Goal: Task Accomplishment & Management: Use online tool/utility

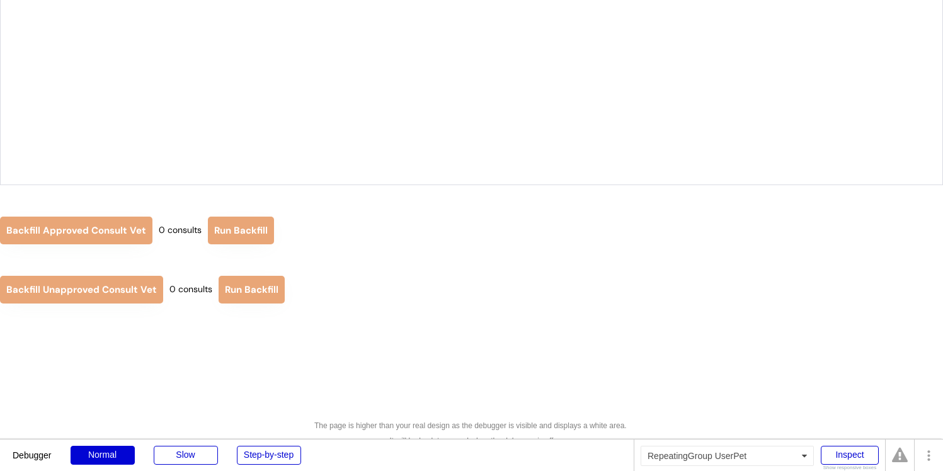
scroll to position [162, 0]
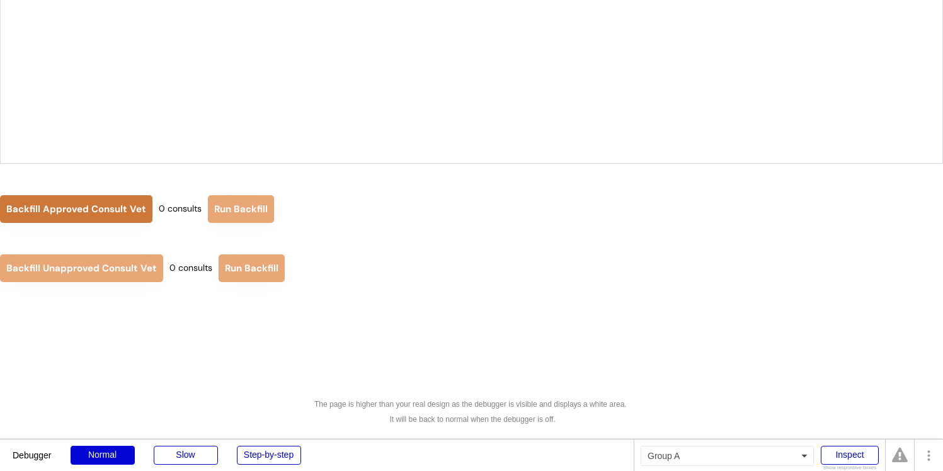
click at [89, 198] on button "Backfill Approved Consult Vet" at bounding box center [76, 209] width 152 height 28
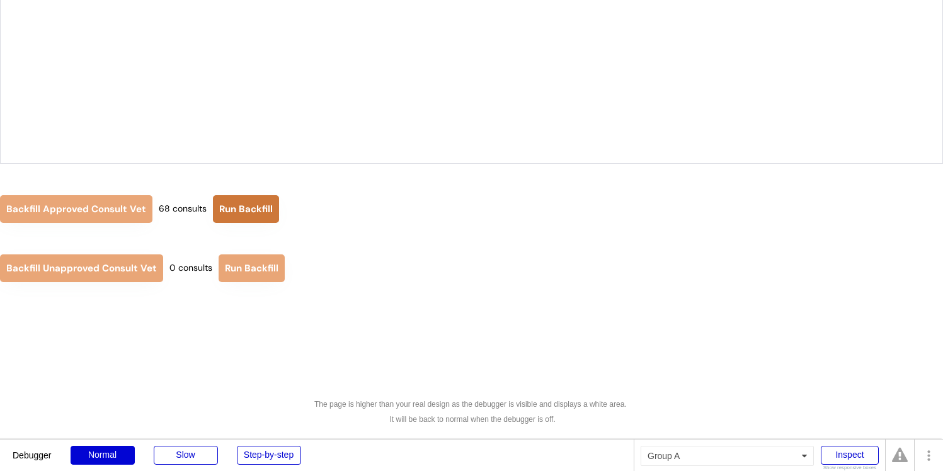
click at [241, 213] on button "Run Backfill" at bounding box center [246, 209] width 66 height 28
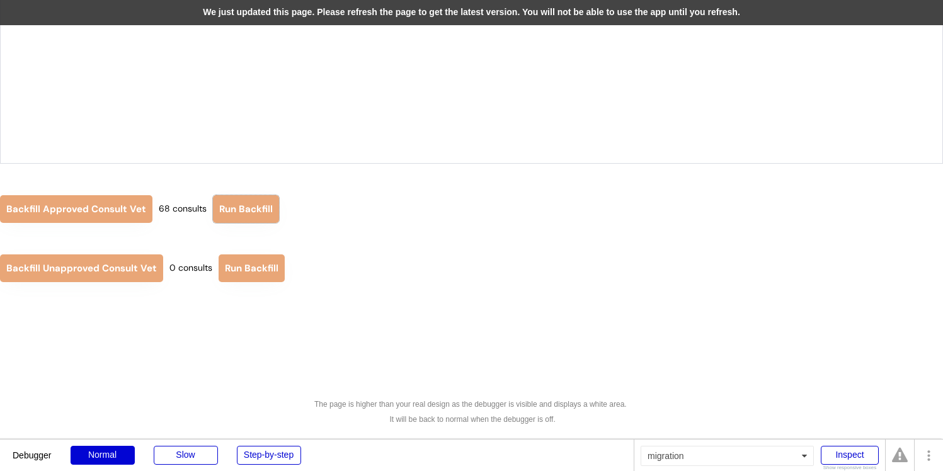
click at [381, 18] on div "We just updated this page. Please refresh the page to get the latest version. Y…" at bounding box center [471, 12] width 943 height 25
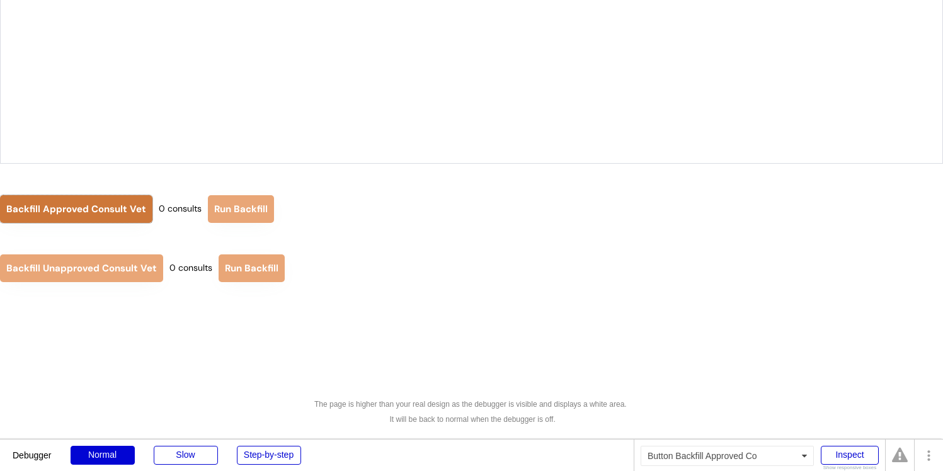
click at [134, 213] on button "Backfill Approved Consult Vet" at bounding box center [76, 209] width 152 height 28
click at [114, 218] on button "Backfill Approved Consult Vet" at bounding box center [76, 209] width 152 height 28
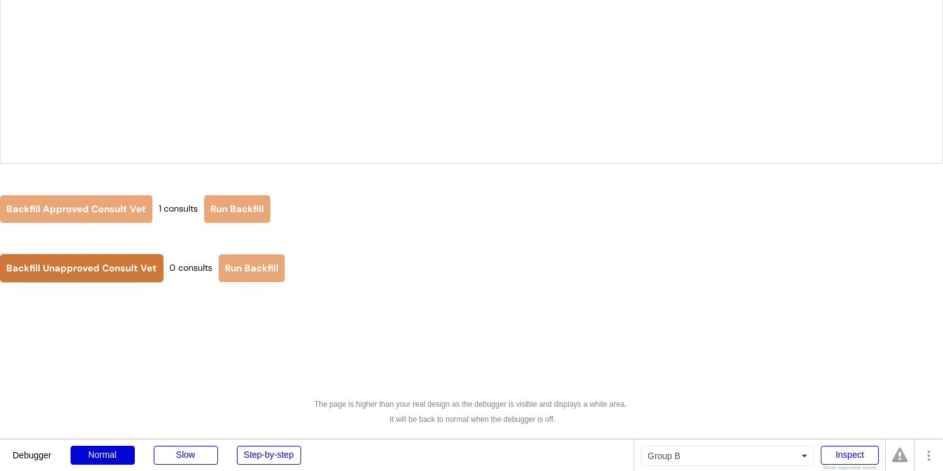
click at [109, 272] on button "Backfill Unapproved Consult Vet" at bounding box center [81, 268] width 163 height 28
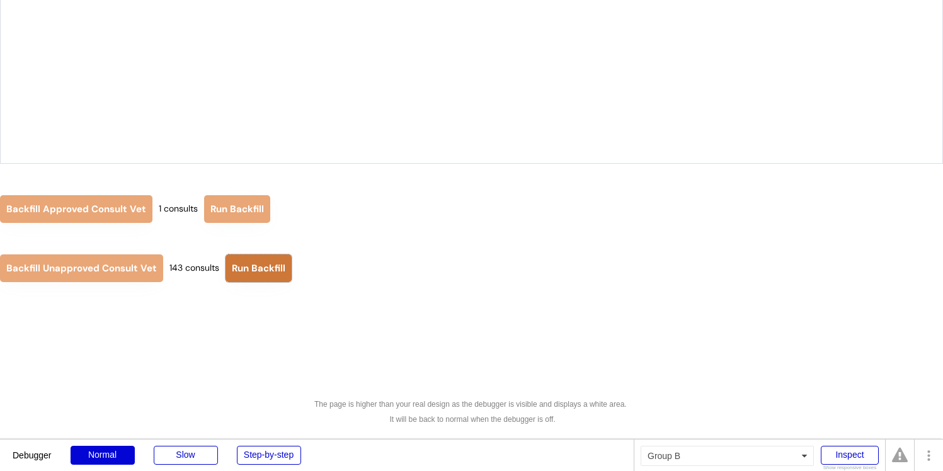
click at [248, 265] on button "Run Backfill" at bounding box center [258, 268] width 66 height 28
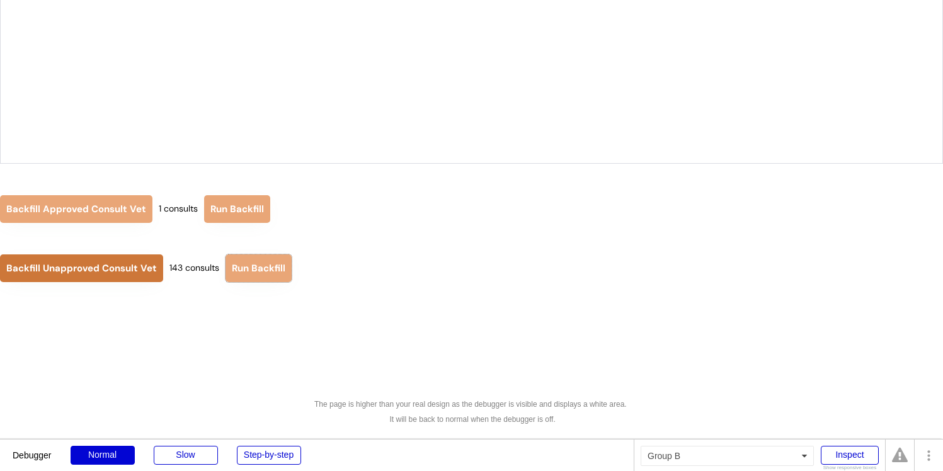
click at [130, 269] on button "Backfill Unapproved Consult Vet" at bounding box center [81, 268] width 163 height 28
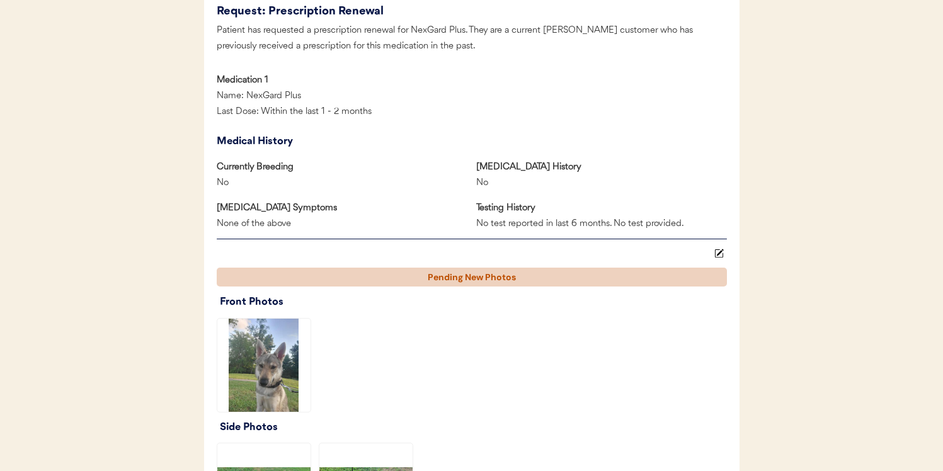
scroll to position [844, 0]
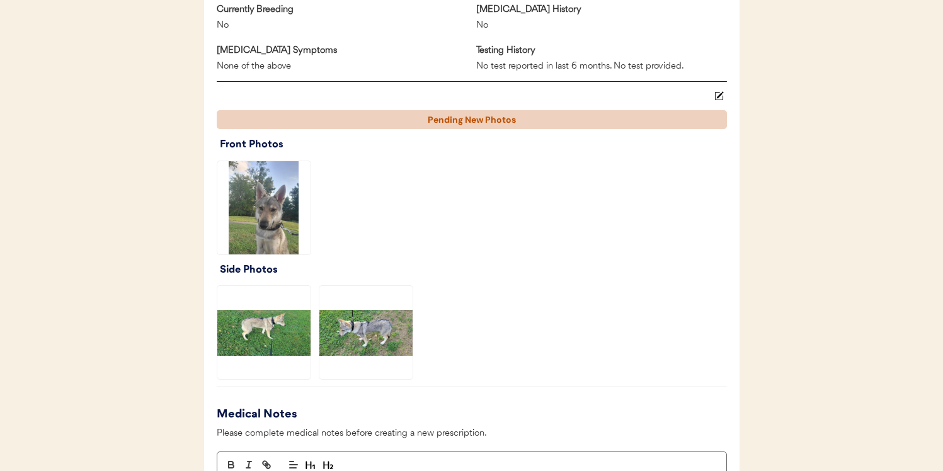
click at [280, 224] on img at bounding box center [263, 207] width 93 height 93
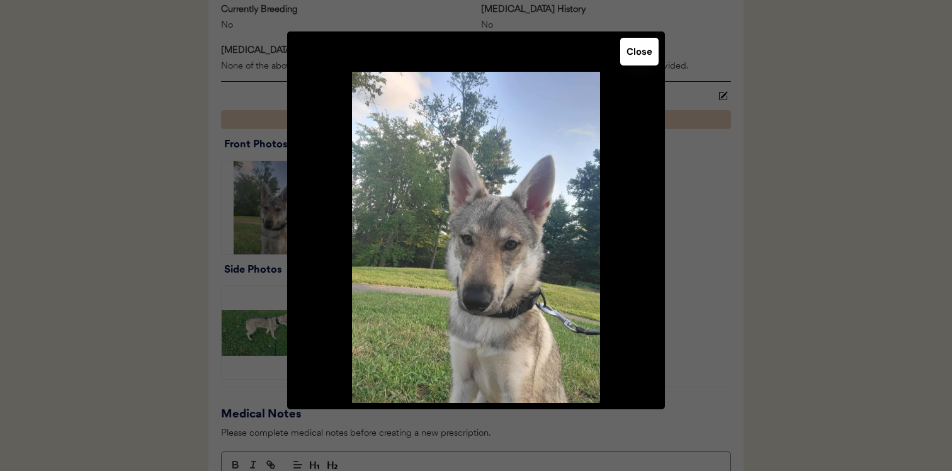
click at [696, 229] on div at bounding box center [476, 235] width 952 height 471
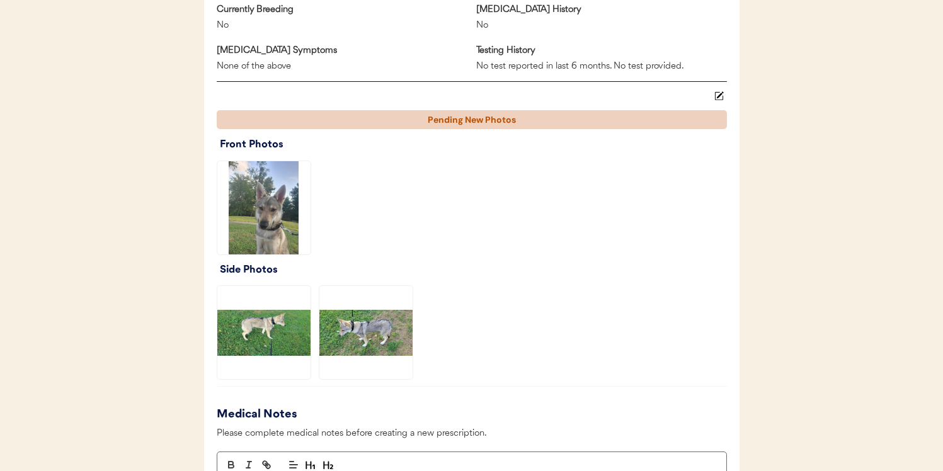
click at [289, 309] on img at bounding box center [263, 332] width 93 height 93
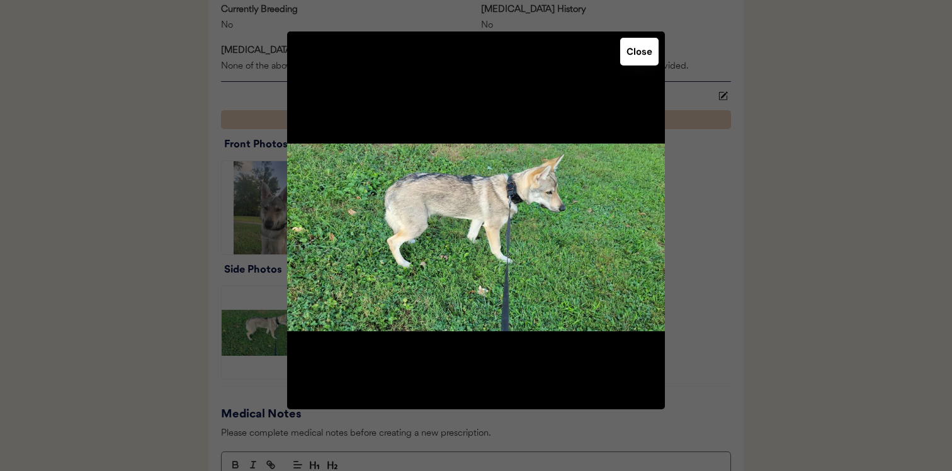
click at [734, 307] on div at bounding box center [476, 235] width 952 height 471
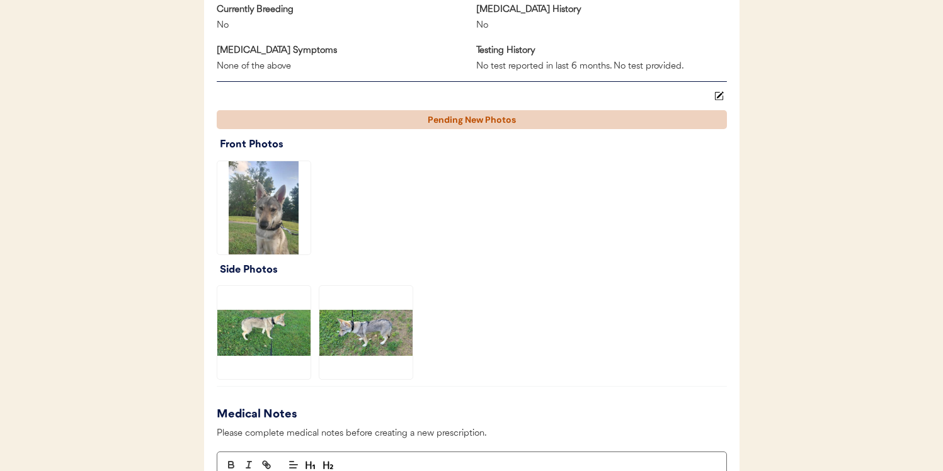
click at [394, 351] on img at bounding box center [365, 332] width 93 height 93
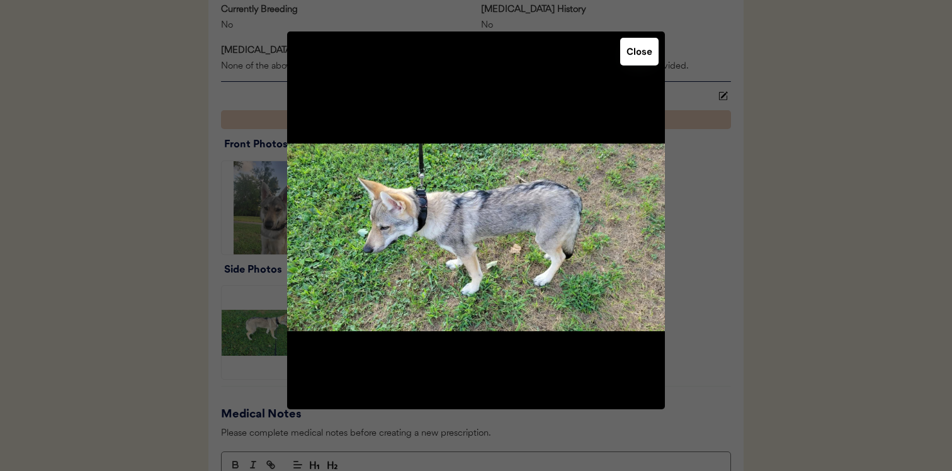
click at [726, 324] on div at bounding box center [476, 235] width 952 height 471
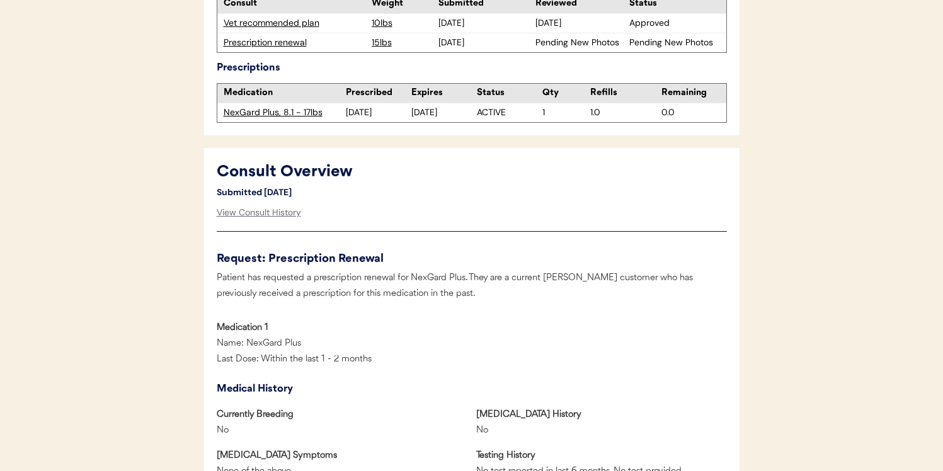
scroll to position [428, 0]
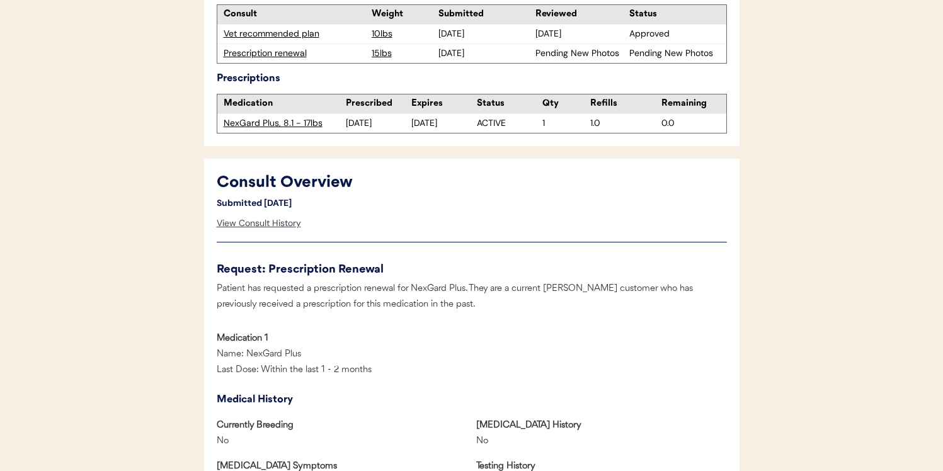
click at [268, 221] on div "View Consult History" at bounding box center [259, 223] width 84 height 25
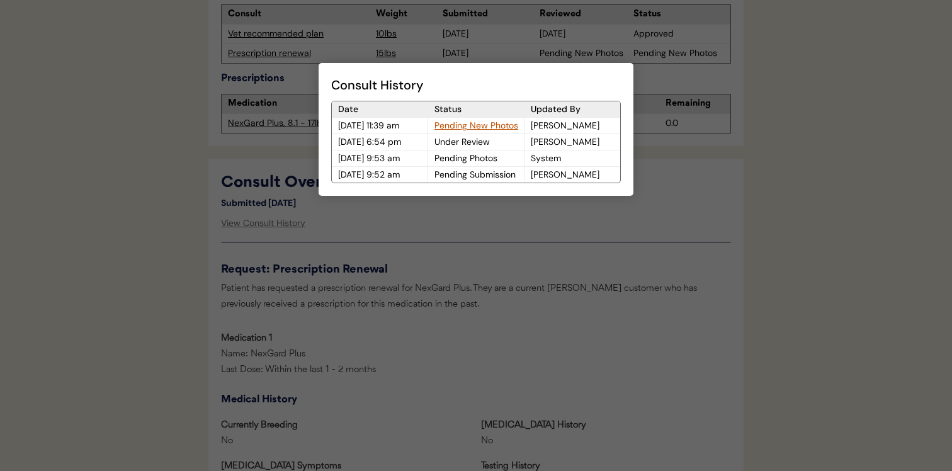
click at [465, 127] on div "Pending New Photos" at bounding box center [476, 126] width 96 height 16
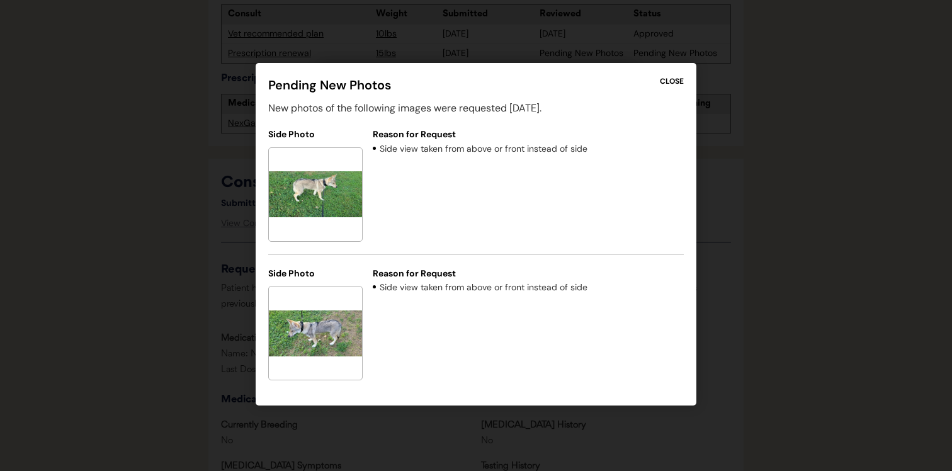
click at [673, 81] on div "CLOSE" at bounding box center [672, 81] width 24 height 11
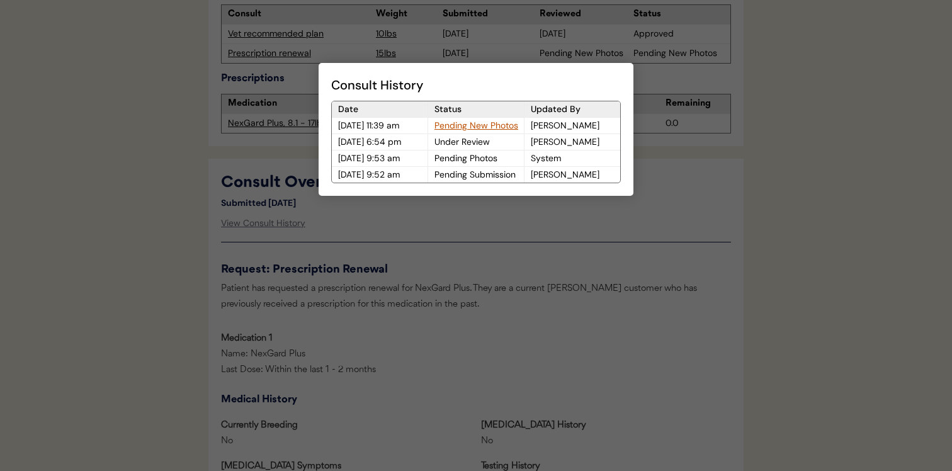
click at [528, 292] on div at bounding box center [476, 235] width 952 height 471
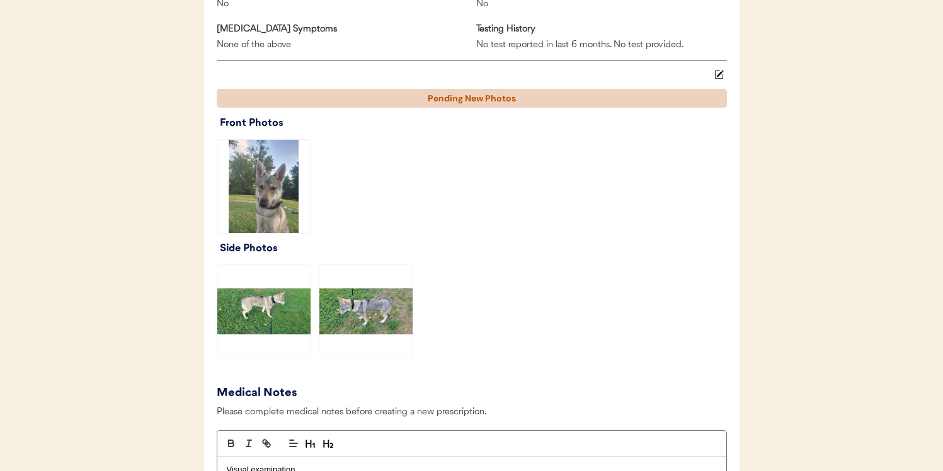
scroll to position [913, 0]
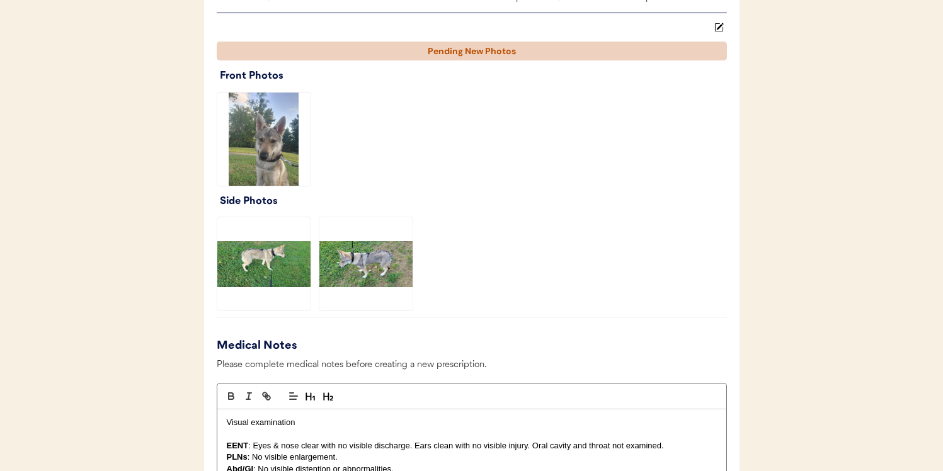
click at [371, 288] on img at bounding box center [365, 263] width 93 height 93
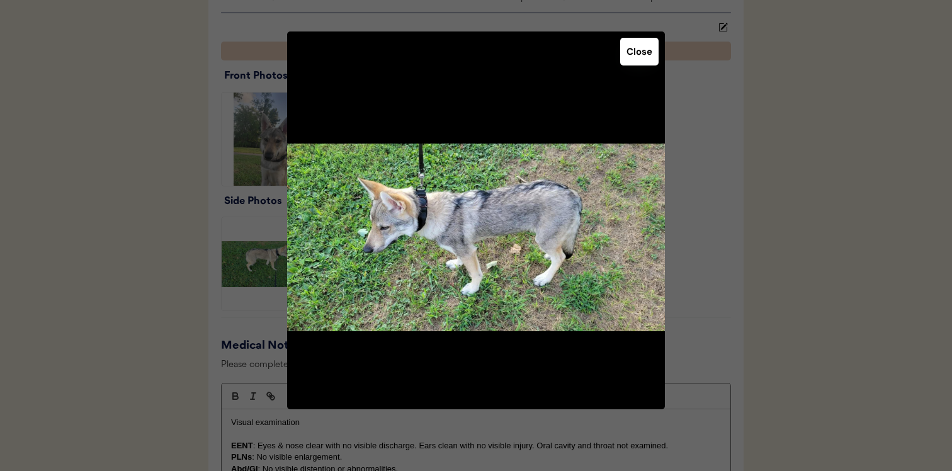
click at [253, 268] on div at bounding box center [476, 235] width 952 height 471
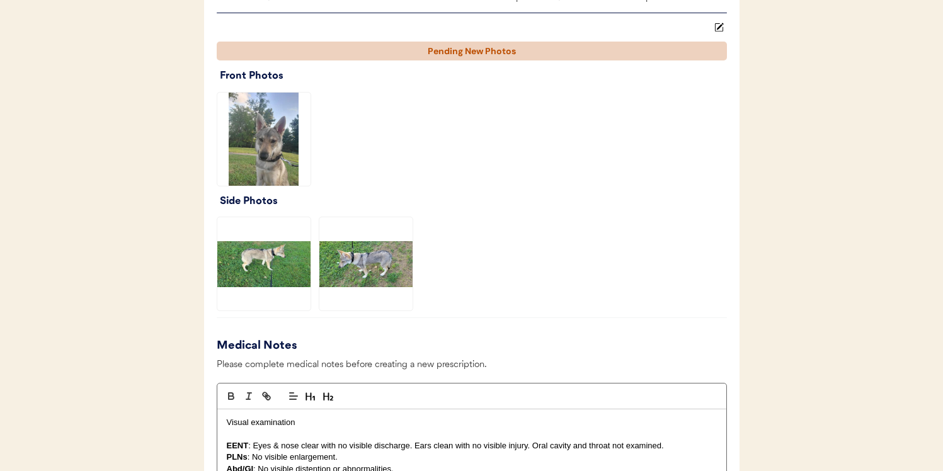
click at [256, 275] on img at bounding box center [263, 263] width 93 height 93
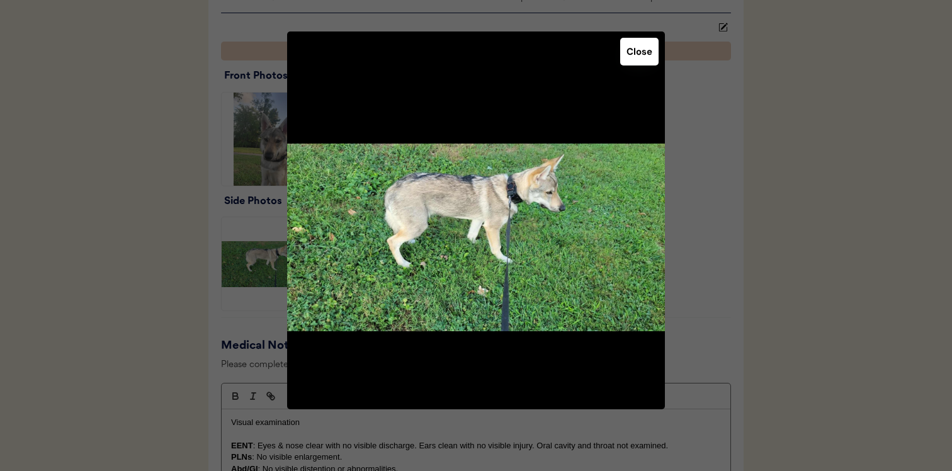
click at [177, 278] on div at bounding box center [476, 235] width 952 height 471
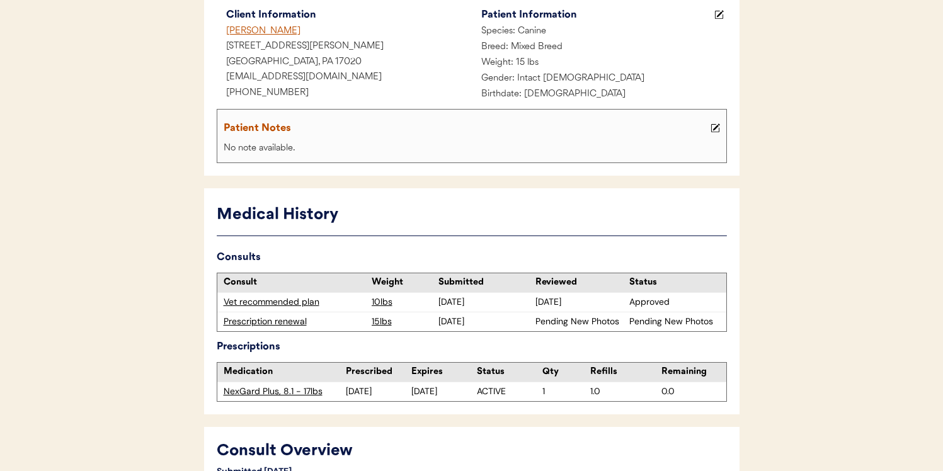
scroll to position [0, 0]
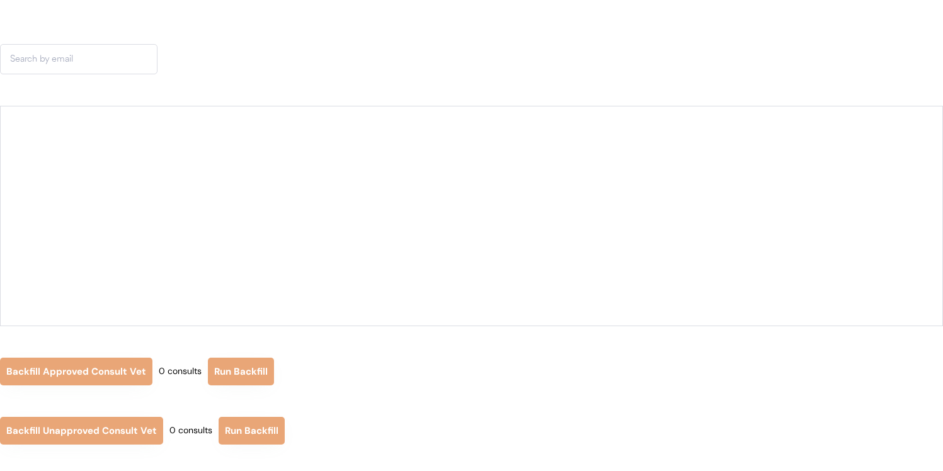
scroll to position [33, 0]
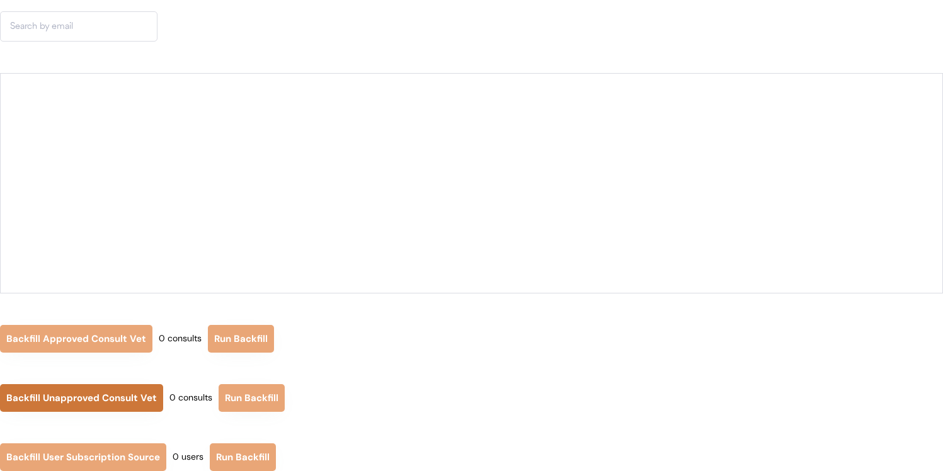
click at [125, 395] on button "Backfill Unapproved Consult Vet" at bounding box center [81, 398] width 163 height 28
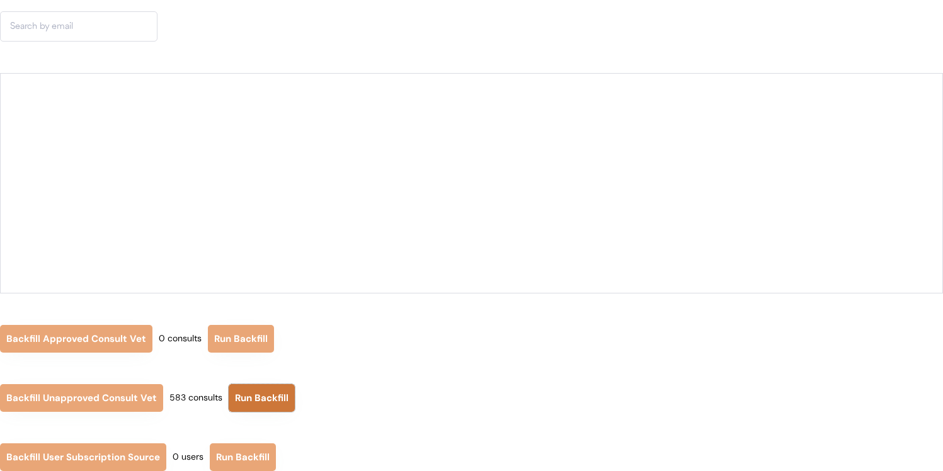
click at [266, 401] on button "Run Backfill" at bounding box center [262, 398] width 66 height 28
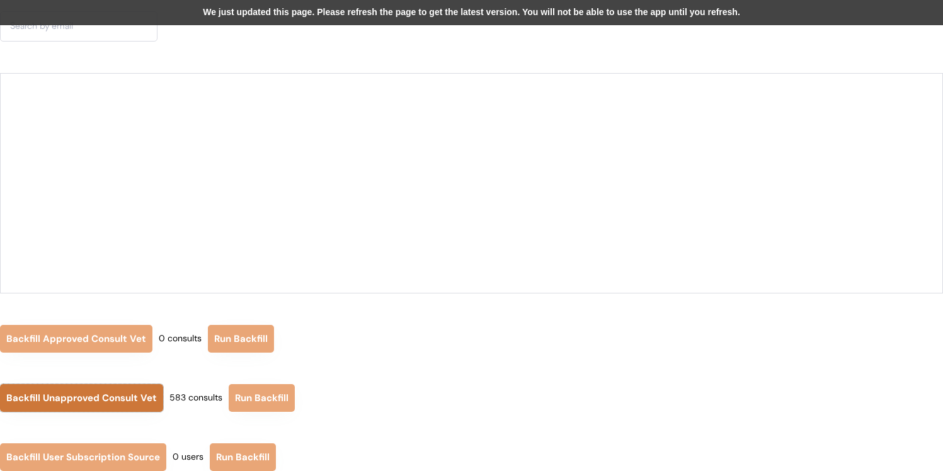
click at [108, 403] on button "Backfill Unapproved Consult Vet" at bounding box center [81, 398] width 163 height 28
click at [265, 8] on div "We just updated this page. Please refresh the page to get the latest version. Y…" at bounding box center [471, 12] width 943 height 25
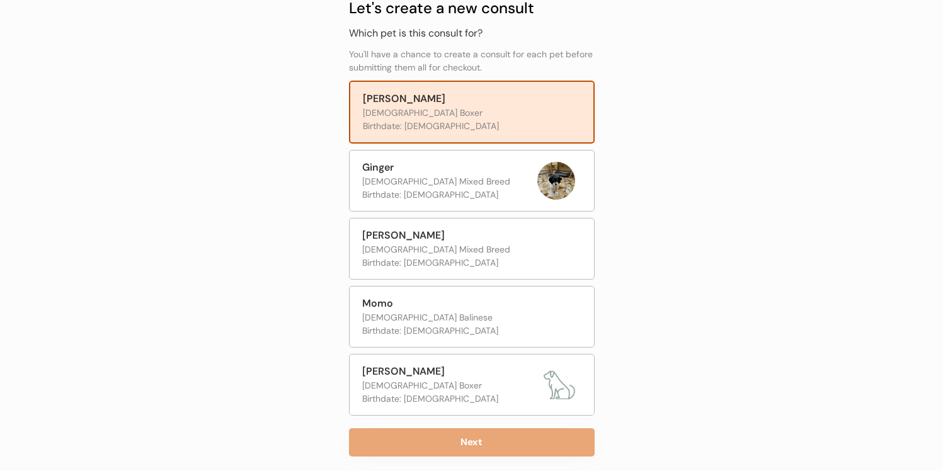
scroll to position [128, 0]
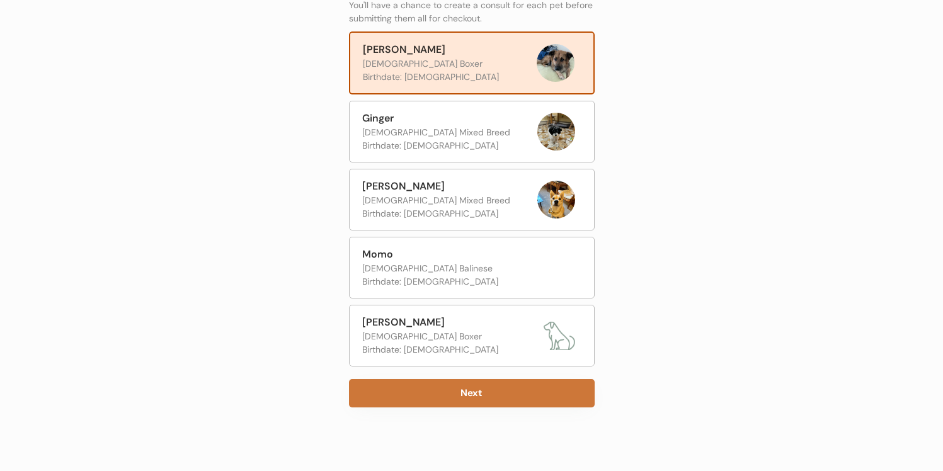
click at [495, 385] on button "Next" at bounding box center [472, 393] width 246 height 28
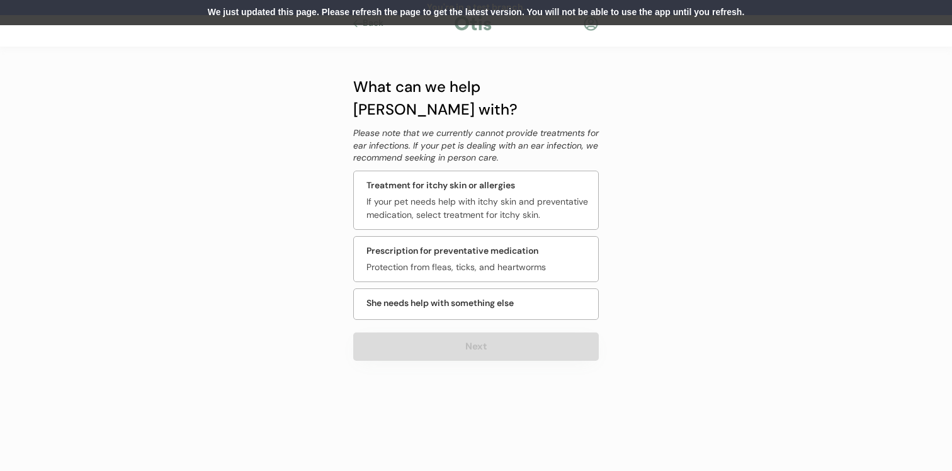
click at [435, 12] on div "We just updated this page. Please refresh the page to get the latest version. Y…" at bounding box center [476, 12] width 952 height 25
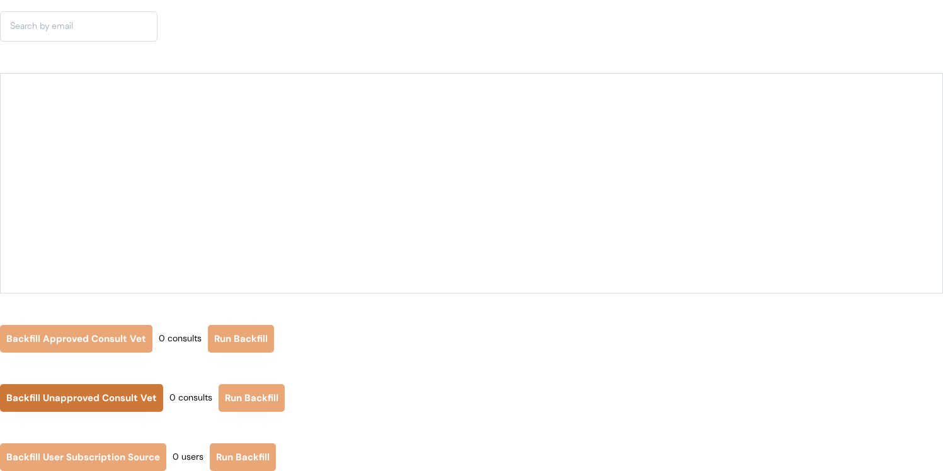
click at [111, 396] on button "Backfill Unapproved Consult Vet" at bounding box center [81, 398] width 163 height 28
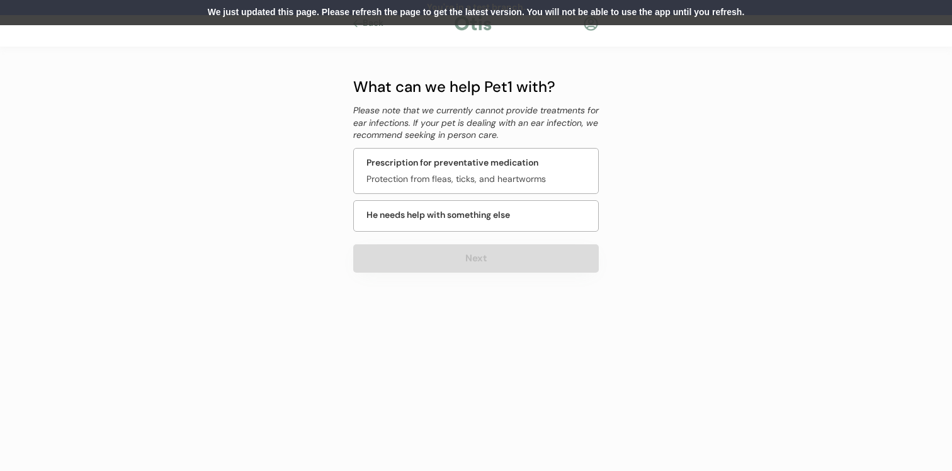
click at [470, 12] on div "We just updated this page. Please refresh the page to get the latest version. Y…" at bounding box center [476, 12] width 952 height 25
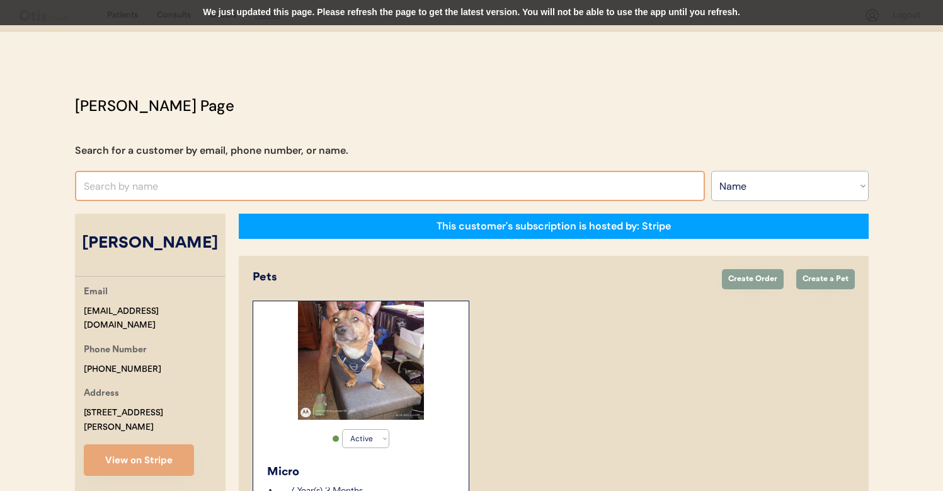
select select ""Name""
select select "true"
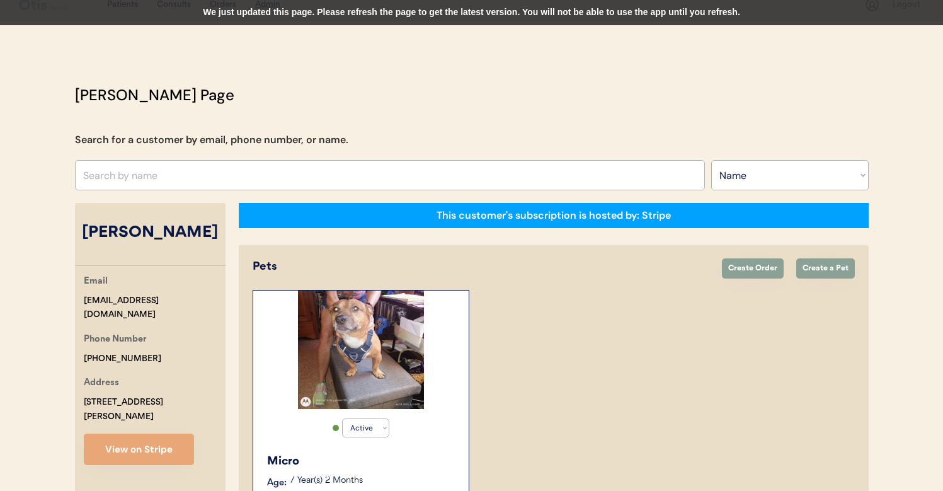
click at [463, 9] on div "We just updated this page. Please refresh the page to get the latest version. Y…" at bounding box center [471, 12] width 943 height 25
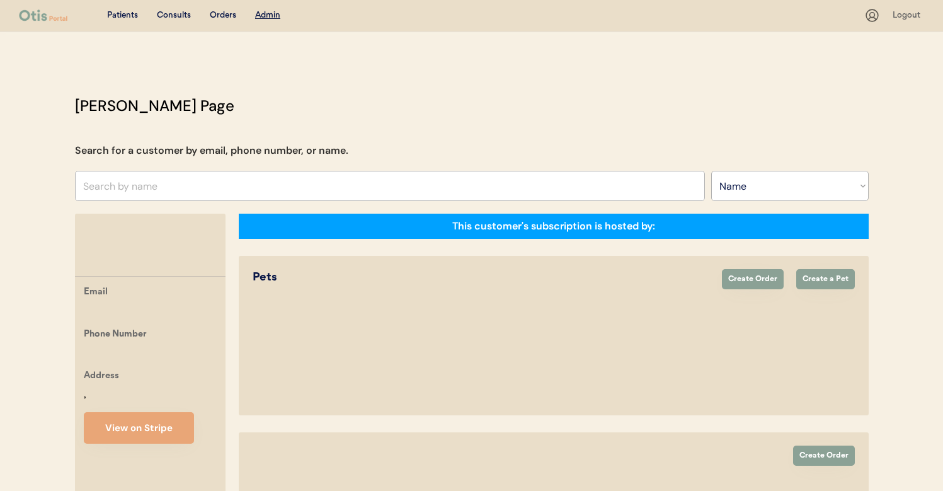
select select ""Name""
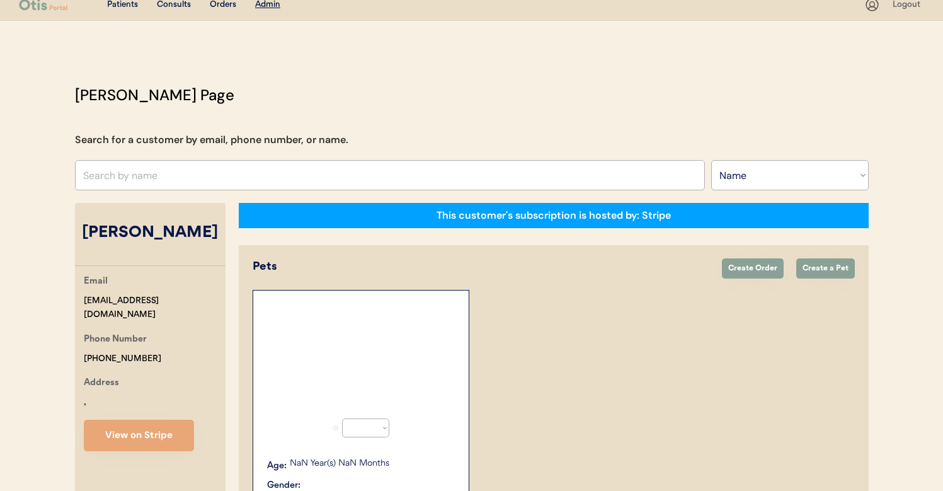
select select "true"
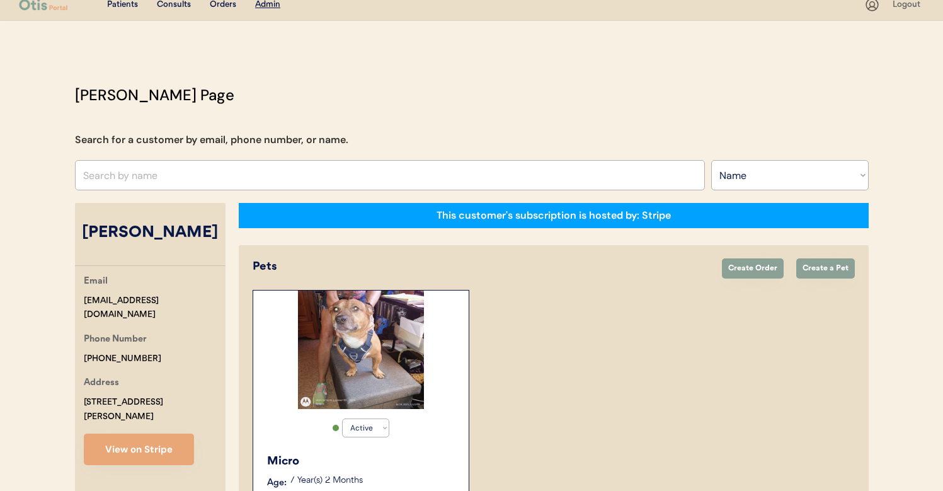
scroll to position [0, 0]
click at [401, 174] on input "text" at bounding box center [390, 175] width 630 height 30
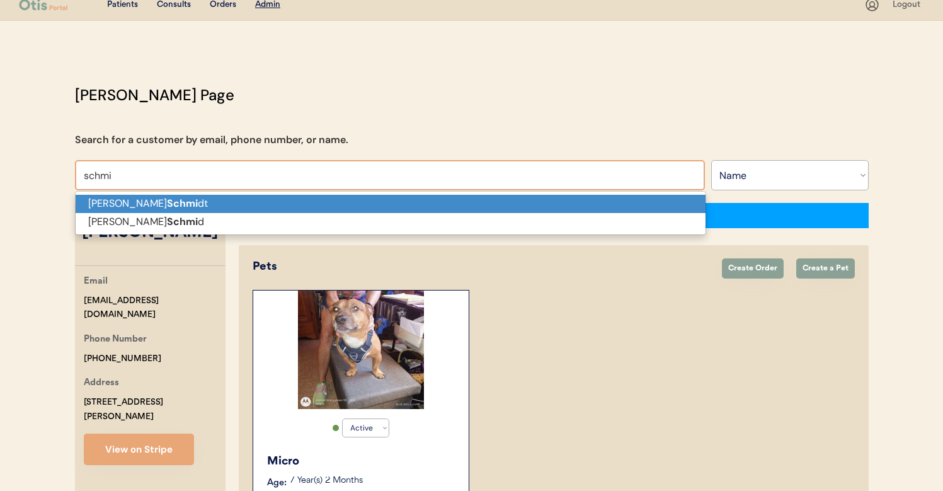
click at [380, 207] on p "[PERSON_NAME] dt" at bounding box center [391, 204] width 630 height 18
type input "[PERSON_NAME]"
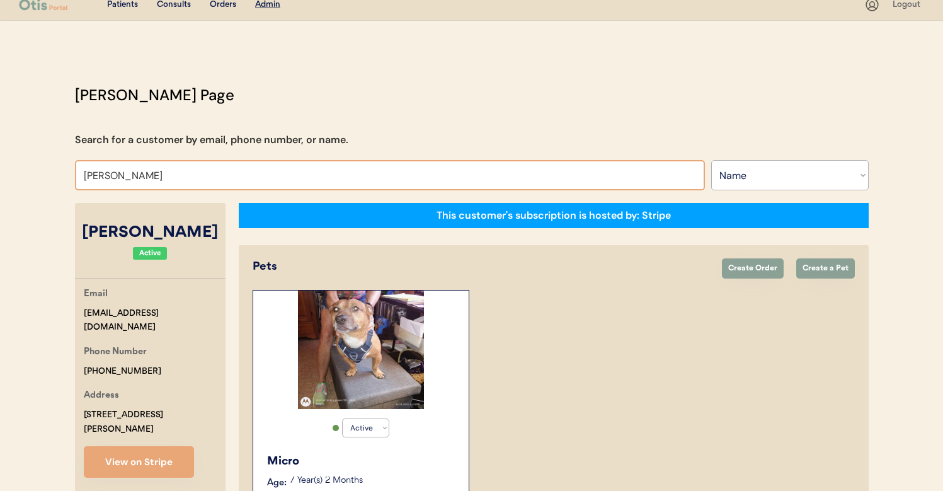
select select "true"
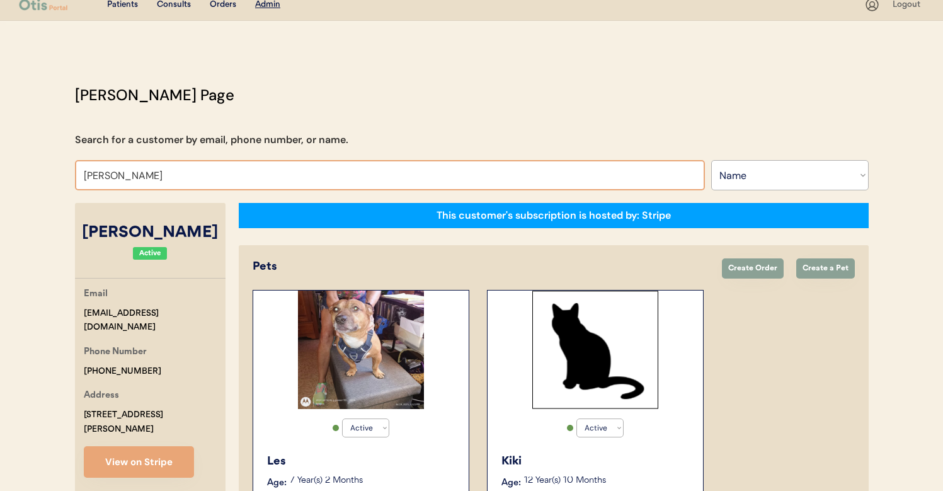
click at [380, 181] on input "Jodi Schmidt" at bounding box center [390, 175] width 630 height 30
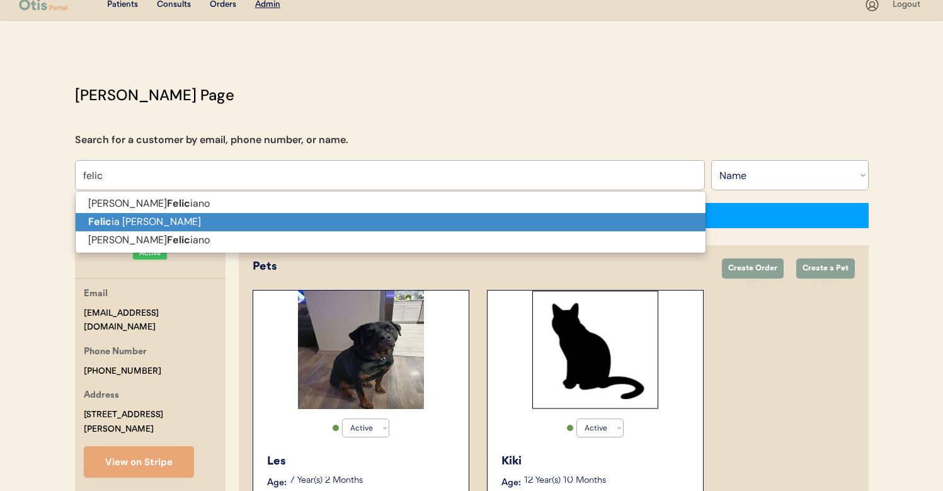
click at [363, 217] on p "Felic ia Schmid" at bounding box center [391, 222] width 630 height 18
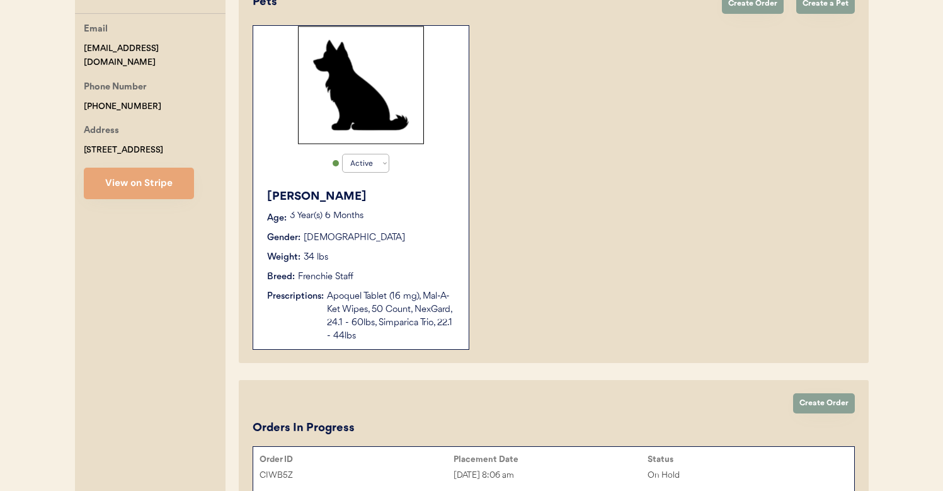
scroll to position [278, 0]
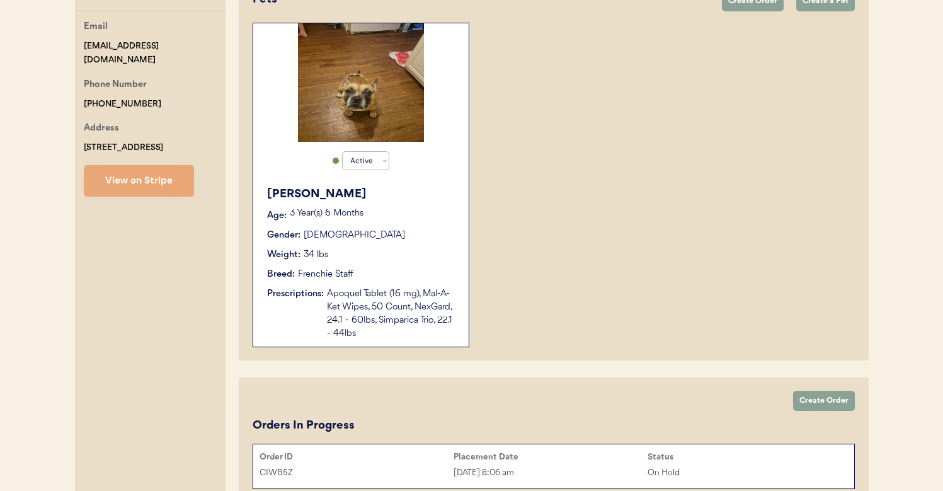
type input "[PERSON_NAME]"
click at [384, 283] on div "Zoe Age: 3 Year(s) 6 Months Gender: Female Weight: 34 lbs Breed: Frenchie Staff…" at bounding box center [360, 262] width 203 height 167
